Goal: Task Accomplishment & Management: Use online tool/utility

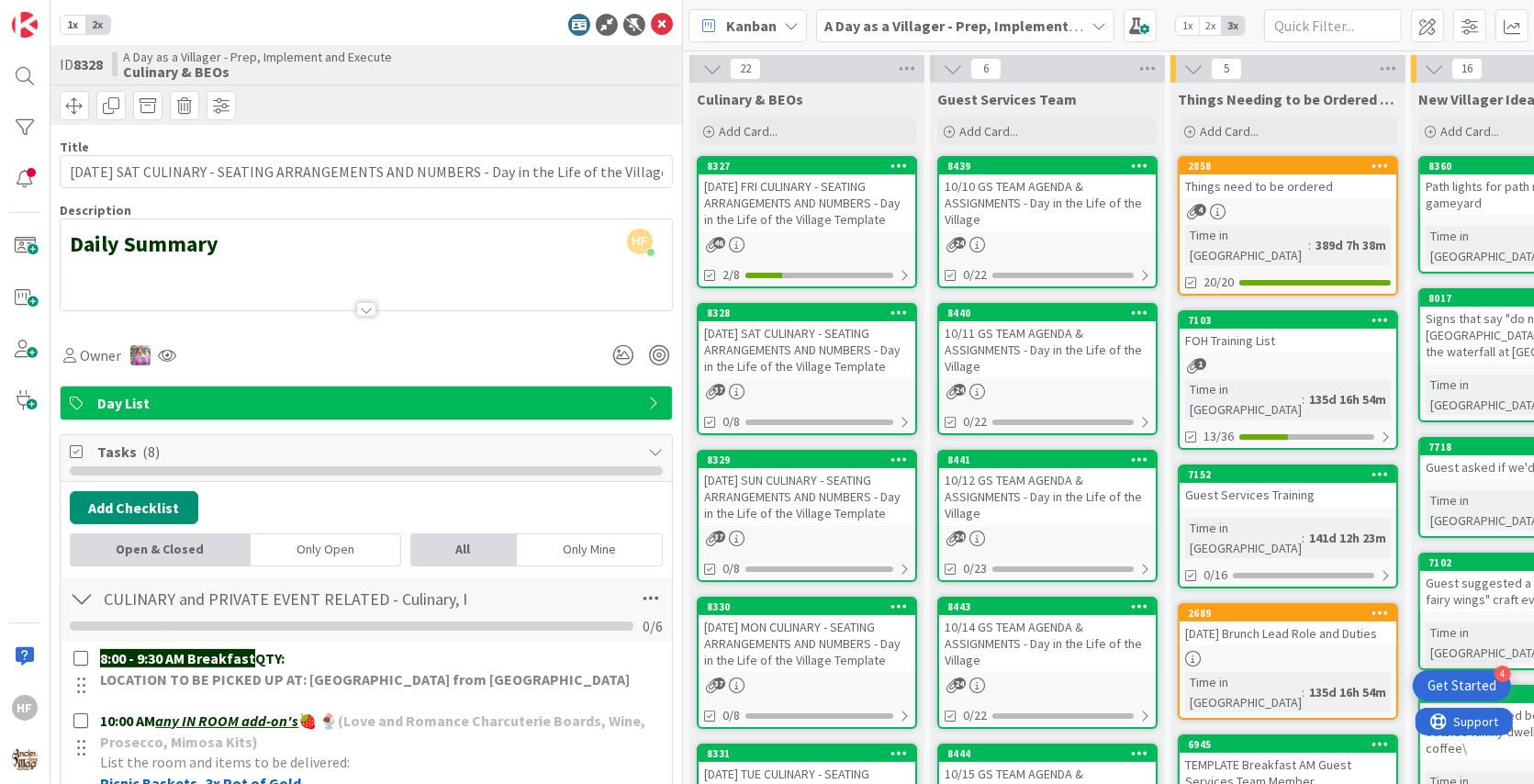
click at [356, 304] on div at bounding box center [365, 286] width 611 height 47
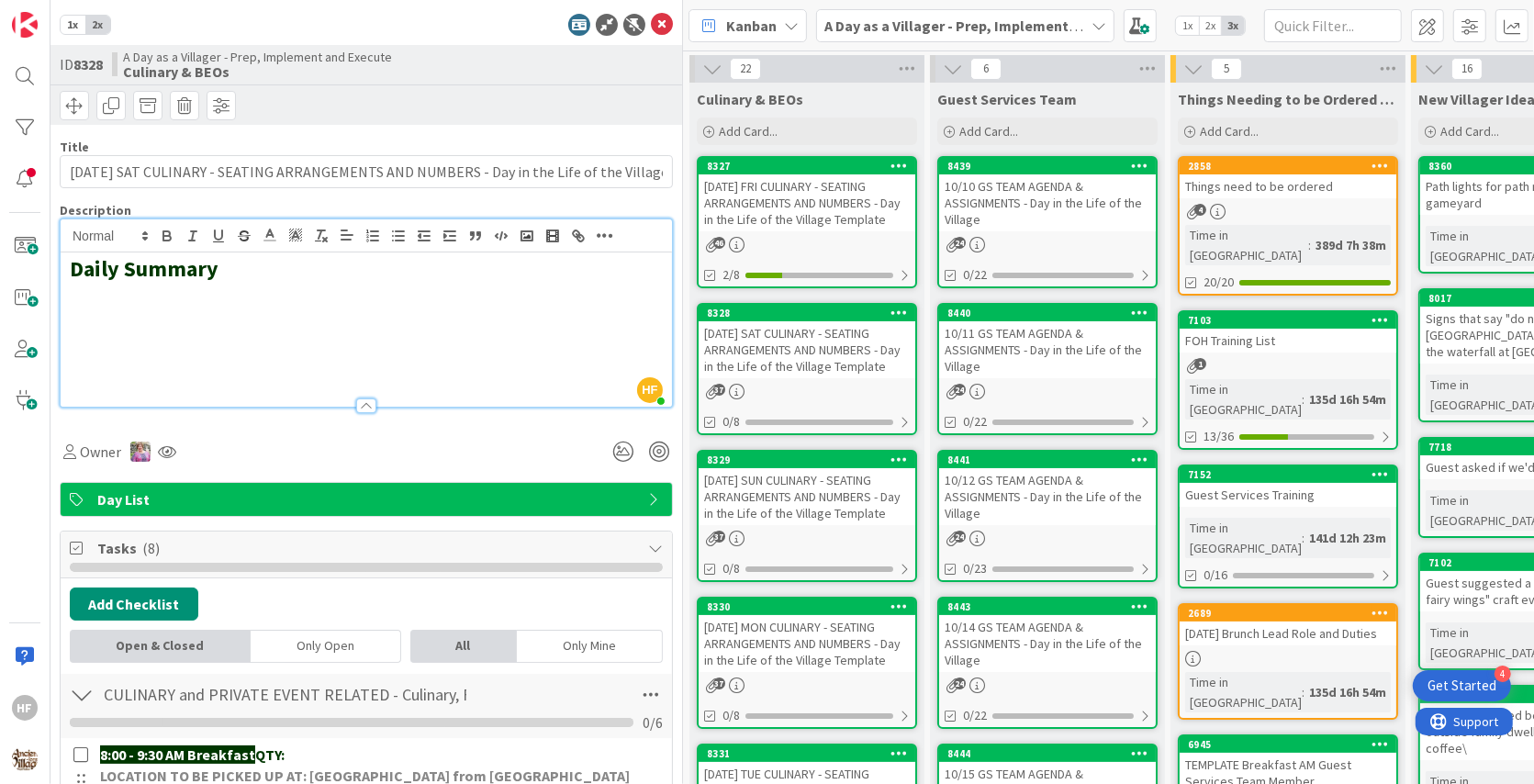
click at [678, 28] on div "1x 2x ID 8328 A Day as a Villager - Prep, Implement and Execute Culinary & BEOs…" at bounding box center [366, 392] width 633 height 784
click at [666, 27] on icon at bounding box center [662, 25] width 22 height 22
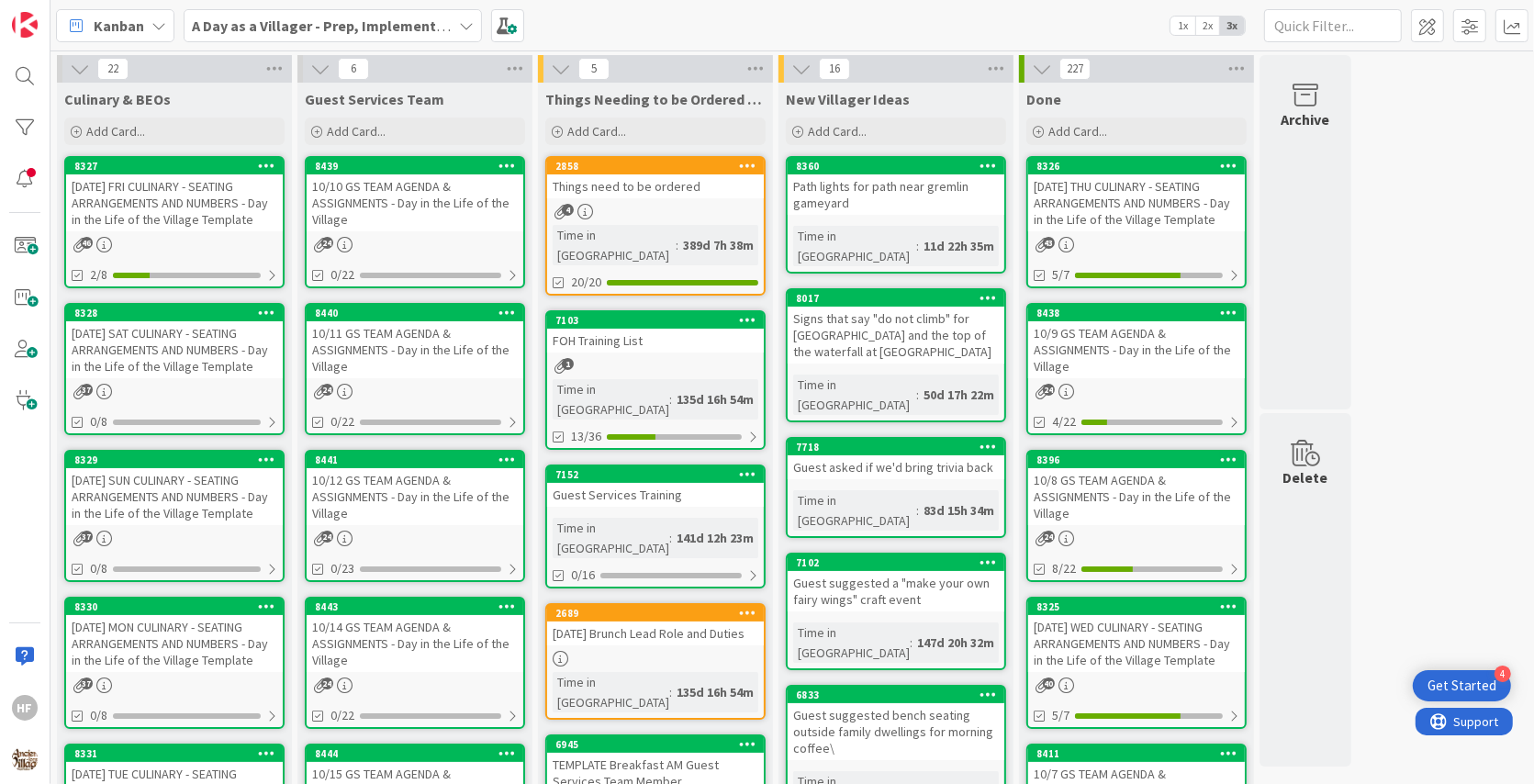
click at [188, 182] on div "[DATE] FRI CULINARY - SEATING ARRANGEMENTS AND NUMBERS - Day in the Life of the…" at bounding box center [174, 202] width 217 height 56
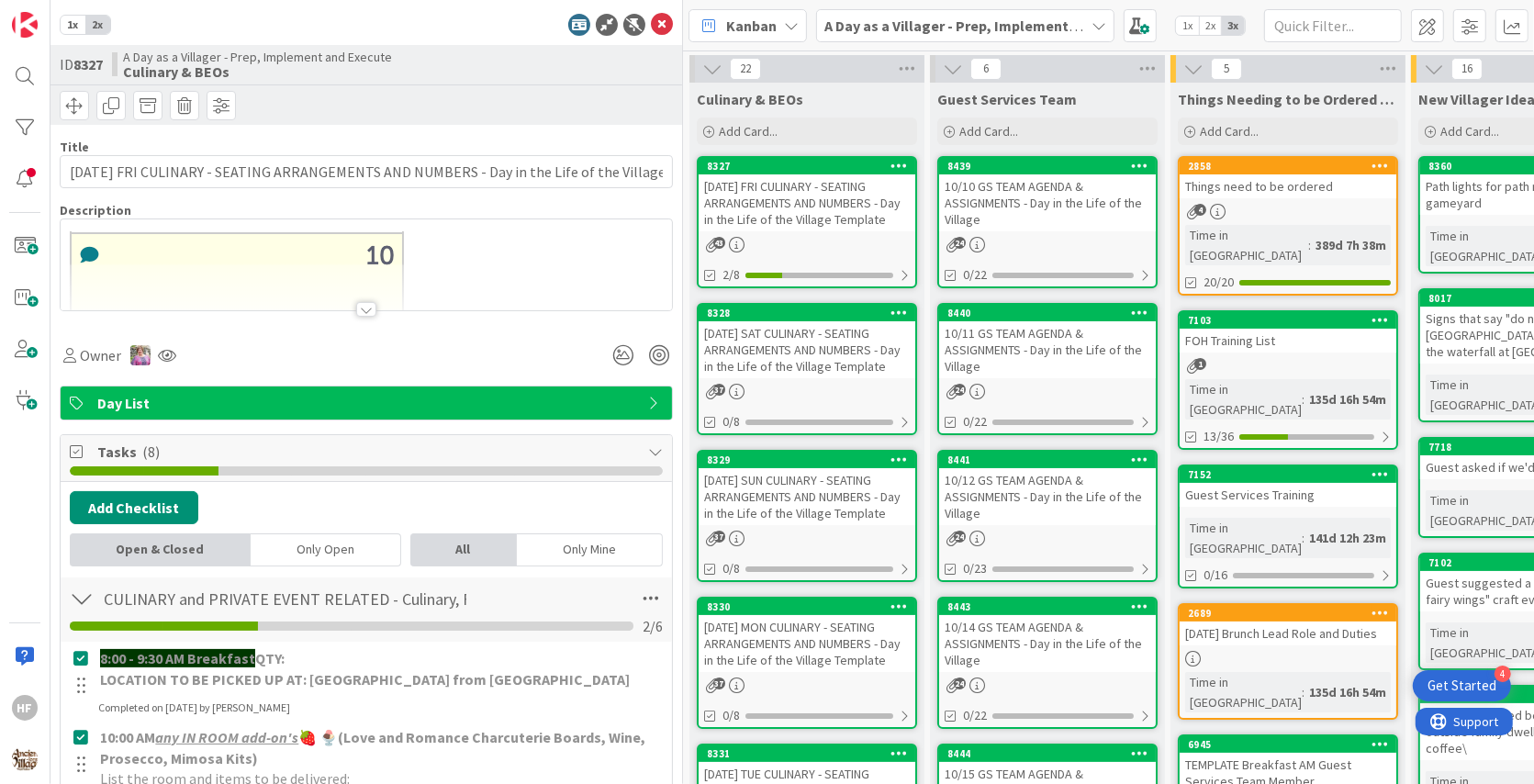
click at [508, 290] on div at bounding box center [365, 286] width 611 height 47
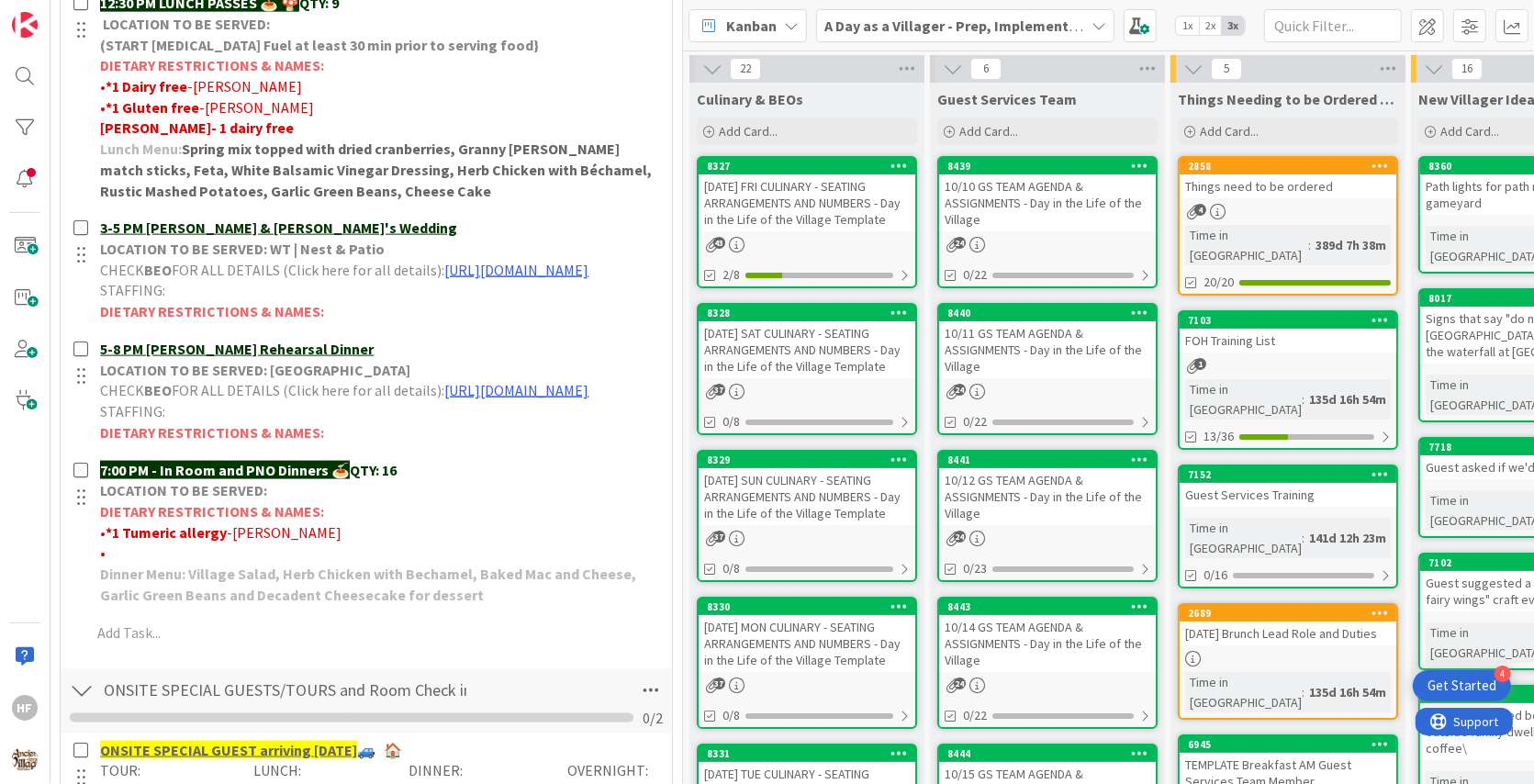
scroll to position [2060, 0]
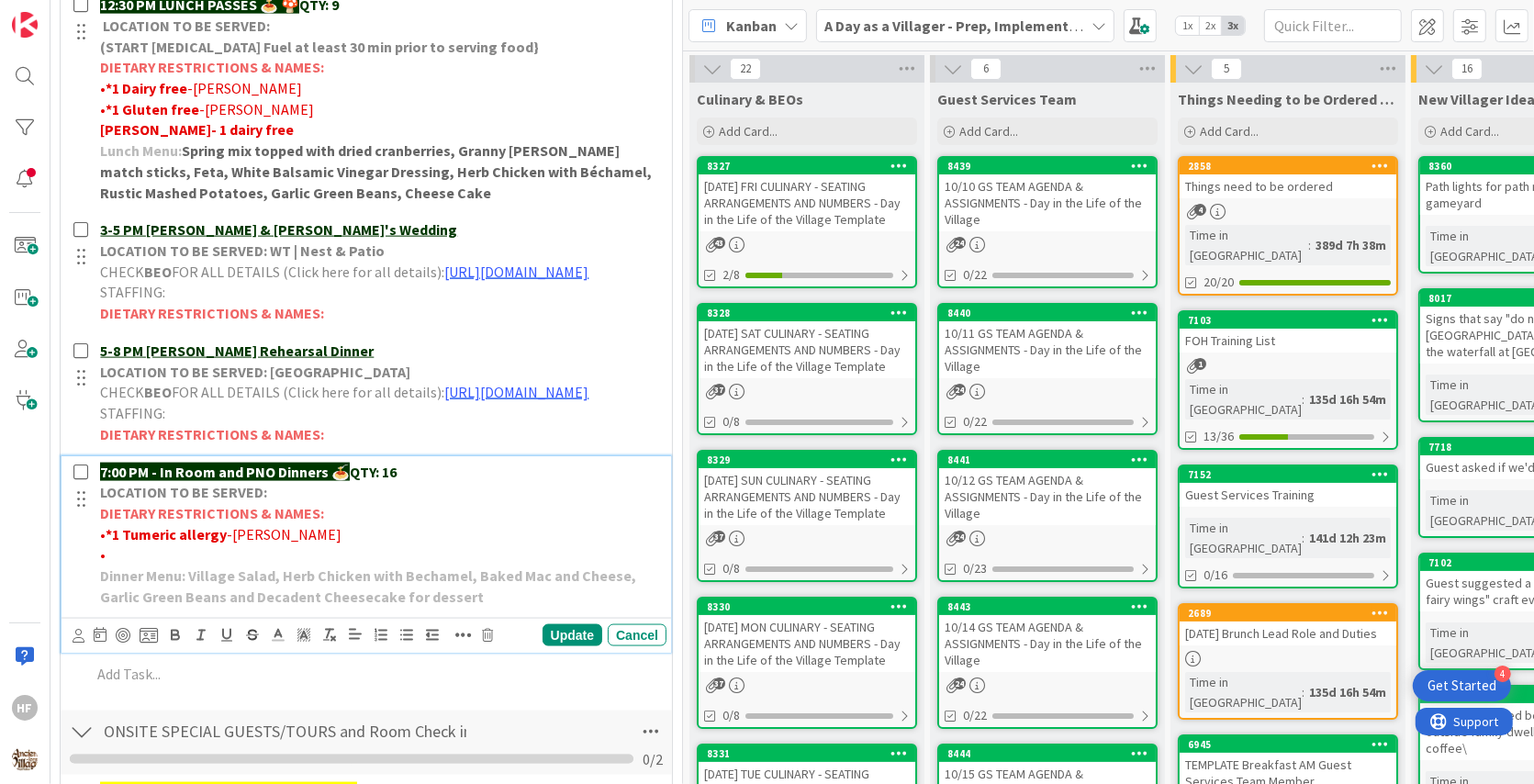
click at [493, 483] on p "7:00 PM - In Room and PNO Dinners 🍝 QTY: 16" at bounding box center [379, 471] width 560 height 21
click at [573, 646] on div "Update" at bounding box center [572, 635] width 59 height 22
